Goal: Navigation & Orientation: Find specific page/section

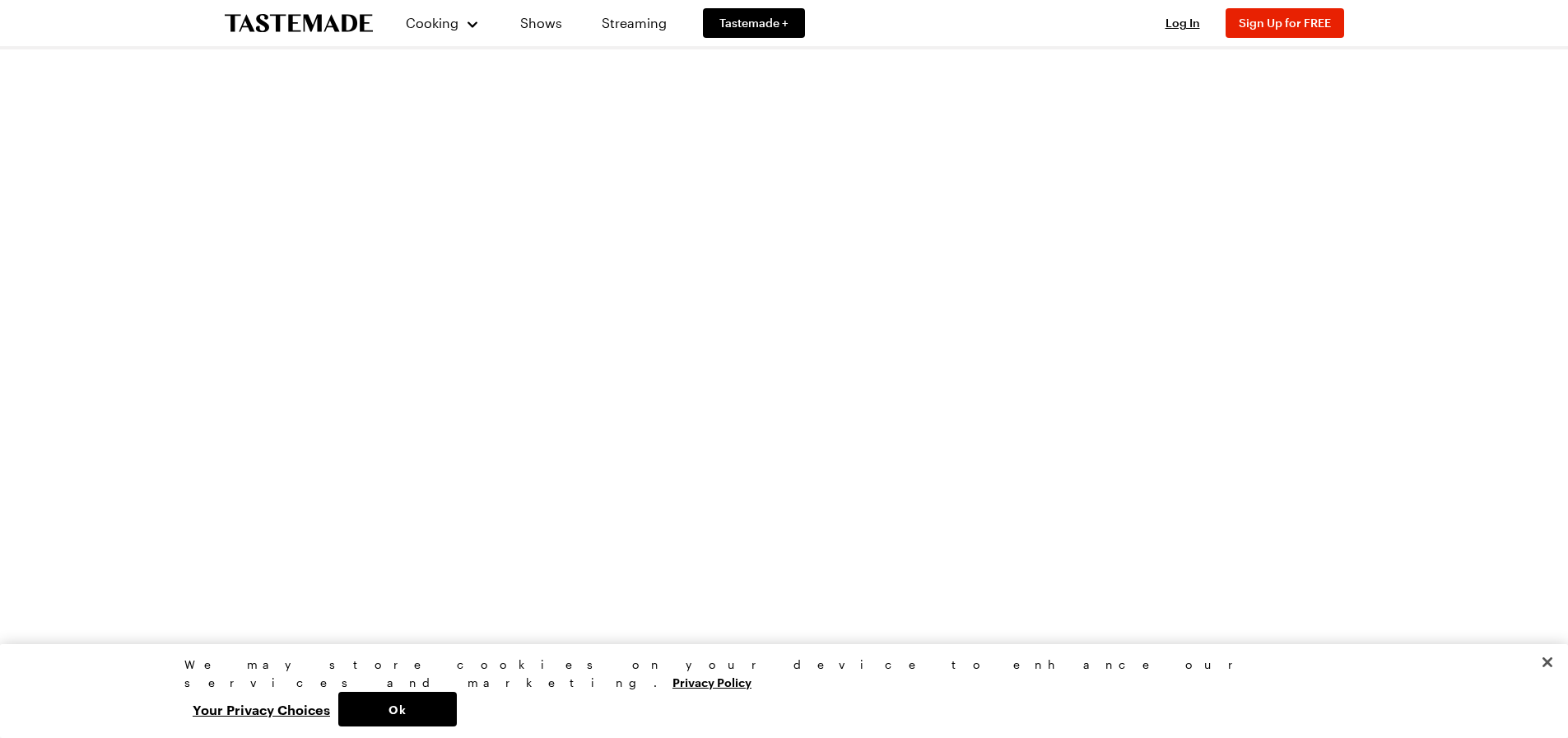
scroll to position [5110, 0]
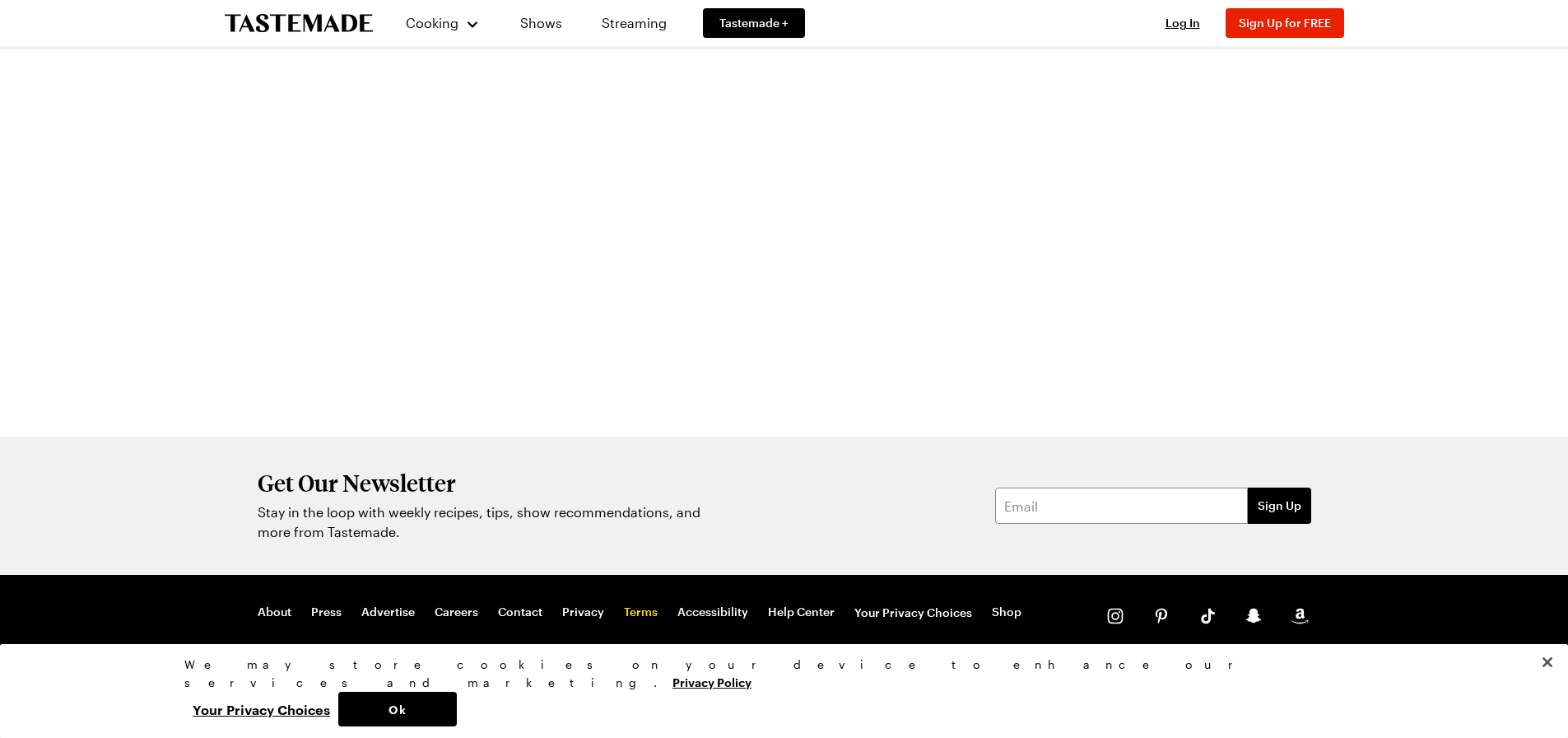
click at [631, 611] on link "Terms" at bounding box center [641, 612] width 34 height 16
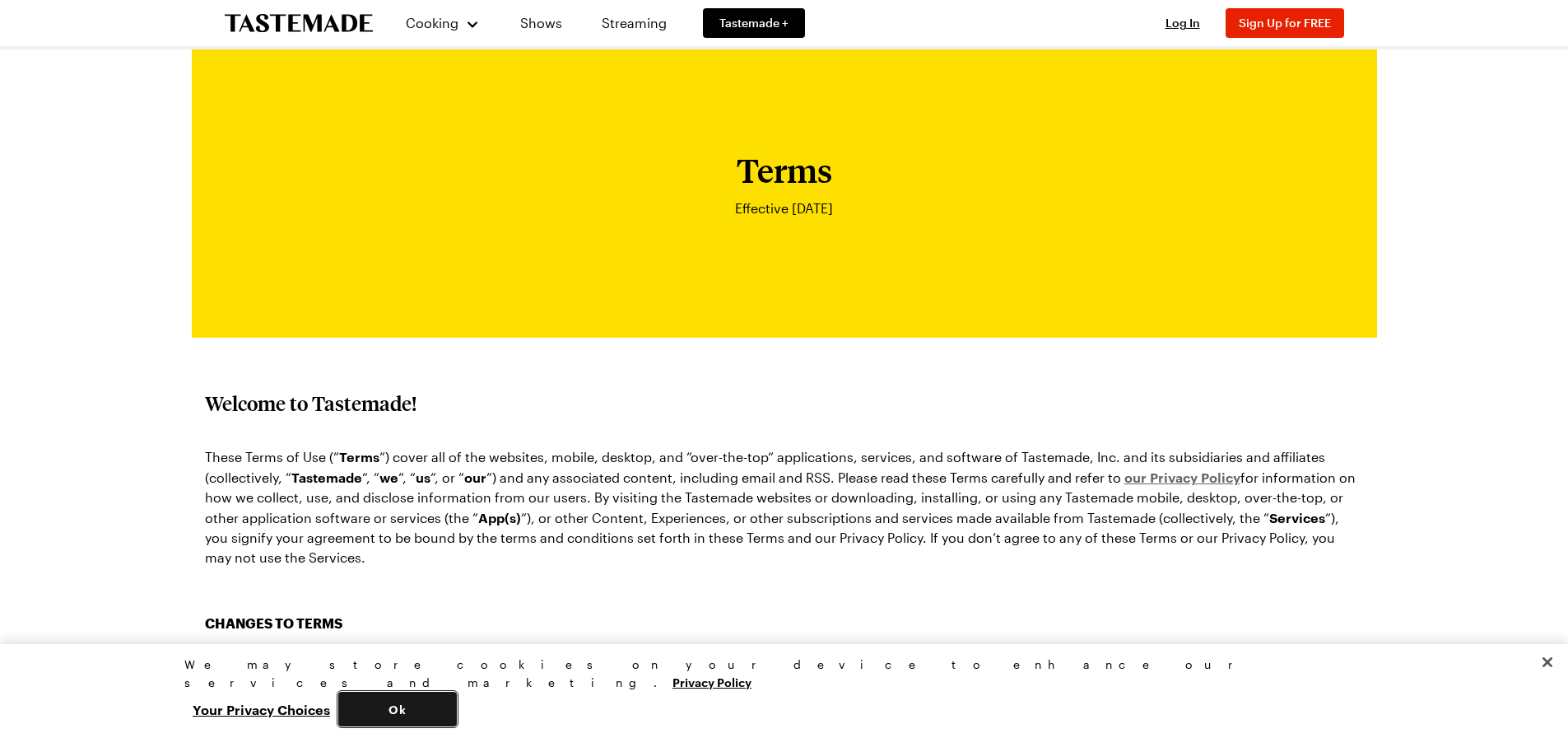
click at [456, 713] on button "Ok" at bounding box center [397, 708] width 118 height 35
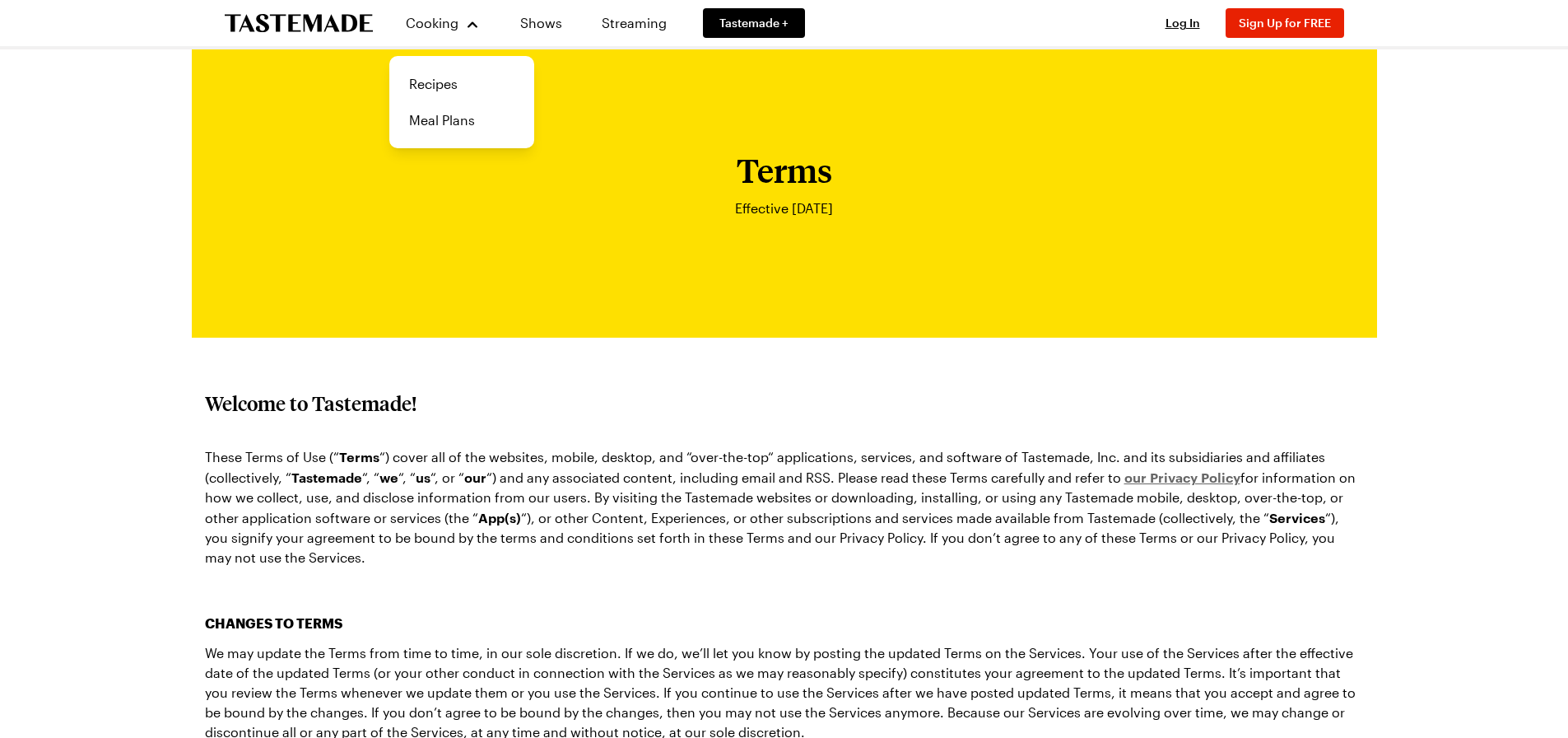
click at [270, 12] on div "Cooking Recipes Meal Plans Shows Streaming Tastemade +" at bounding box center [522, 23] width 593 height 46
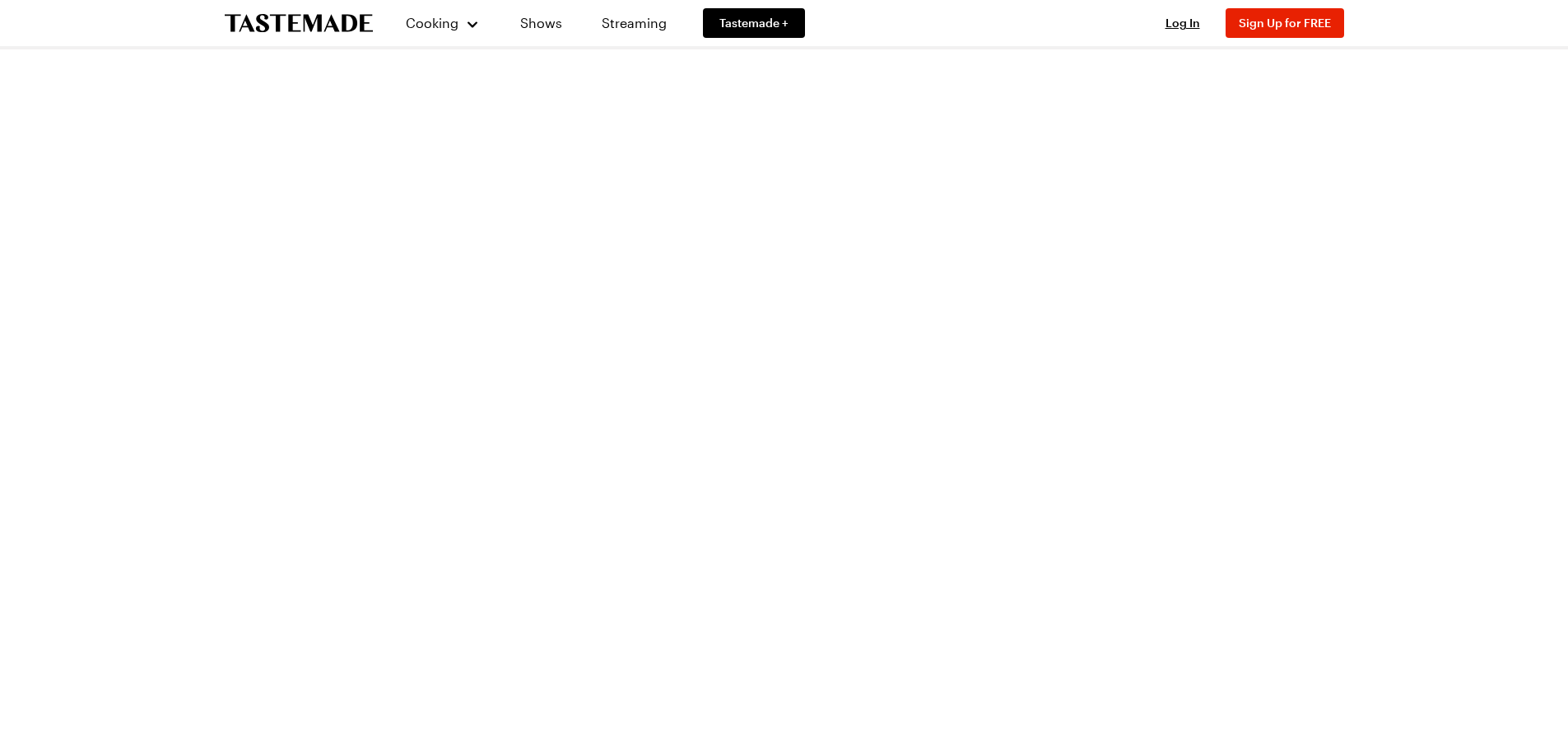
scroll to position [5110, 0]
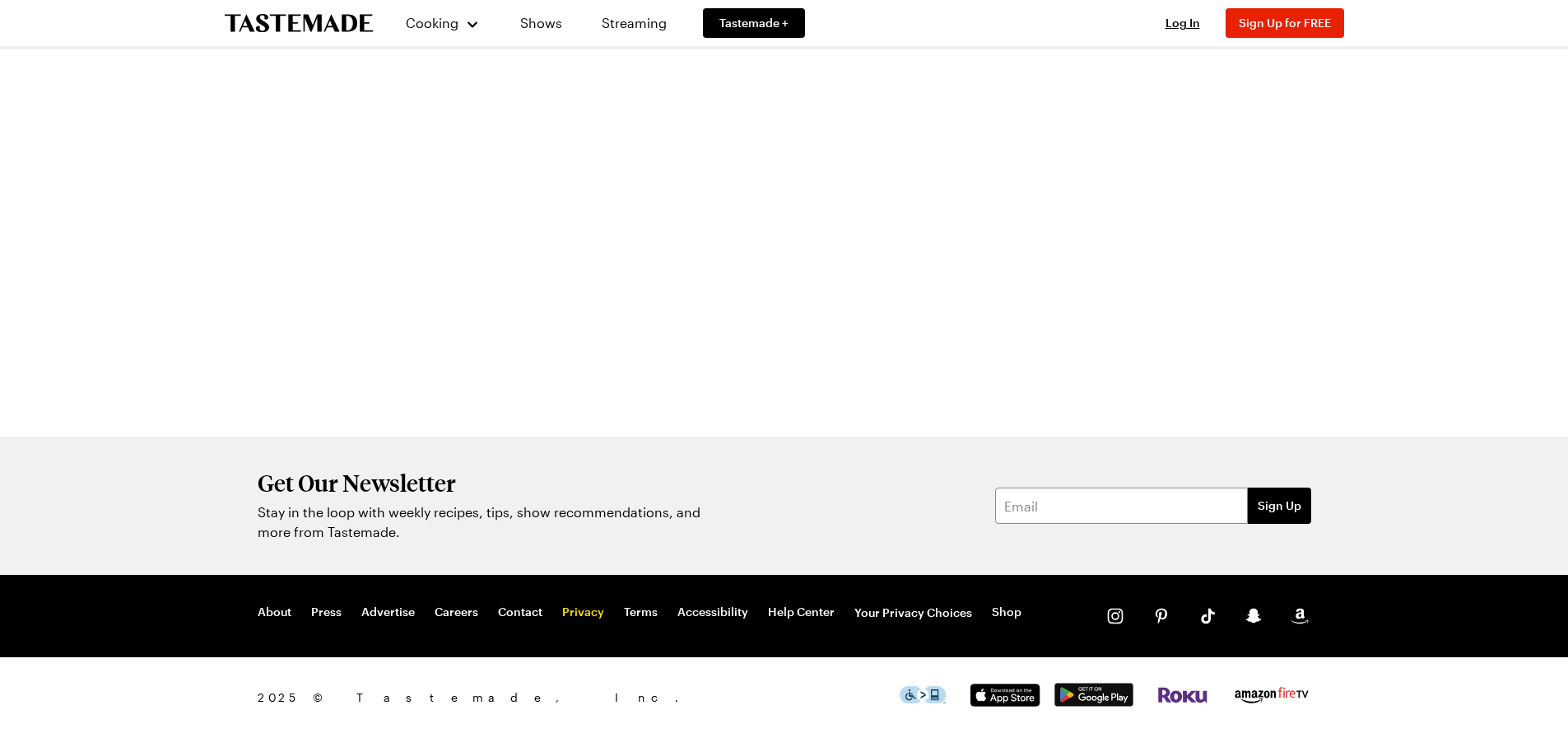
click at [581, 614] on link "Privacy" at bounding box center [583, 612] width 42 height 16
